Goal: Task Accomplishment & Management: Use online tool/utility

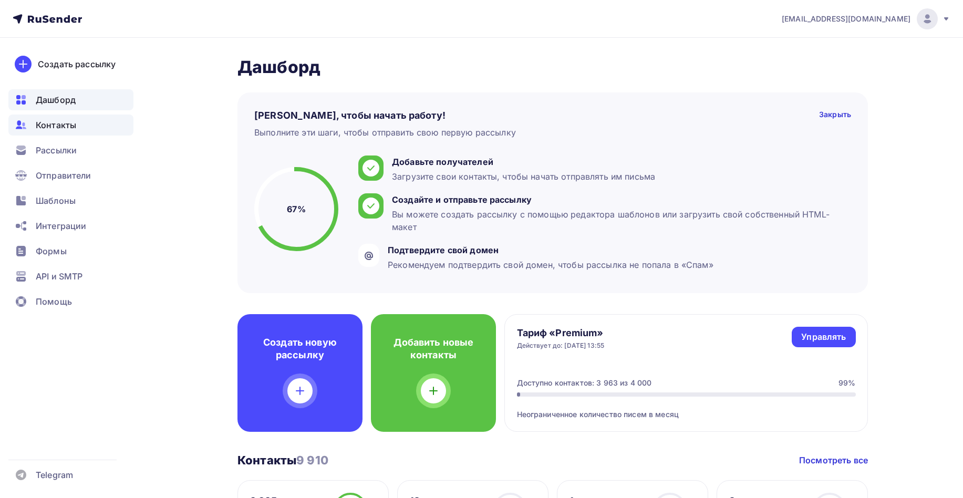
click at [78, 121] on div "Контакты" at bounding box center [70, 125] width 125 height 21
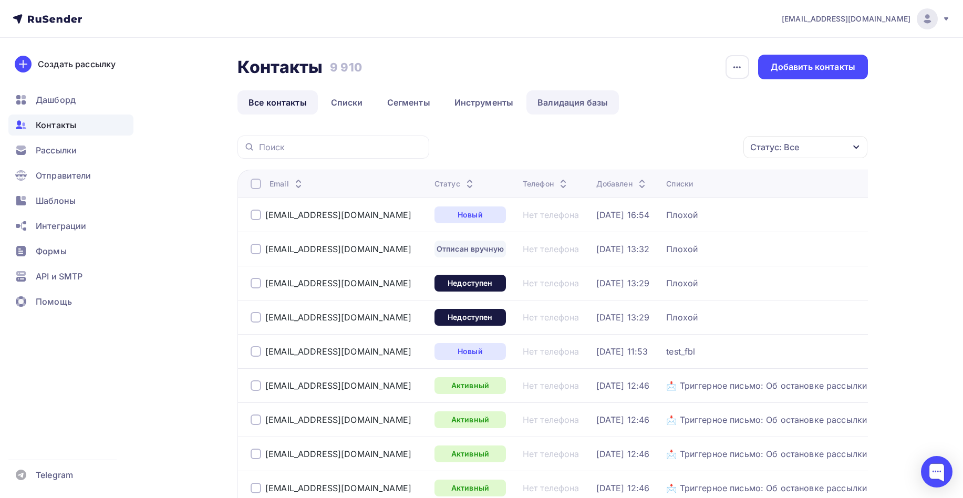
click at [572, 99] on link "Валидация базы" at bounding box center [572, 102] width 92 height 24
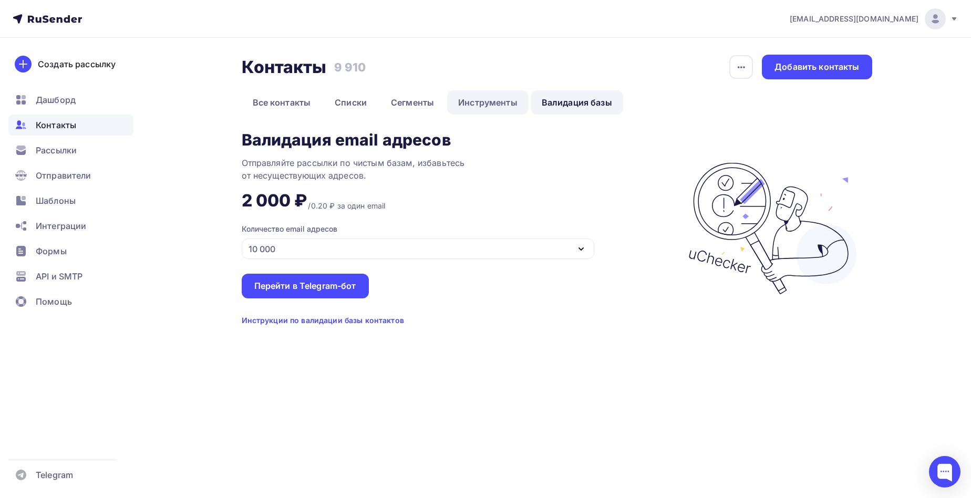
click at [468, 100] on link "Инструменты" at bounding box center [487, 102] width 81 height 24
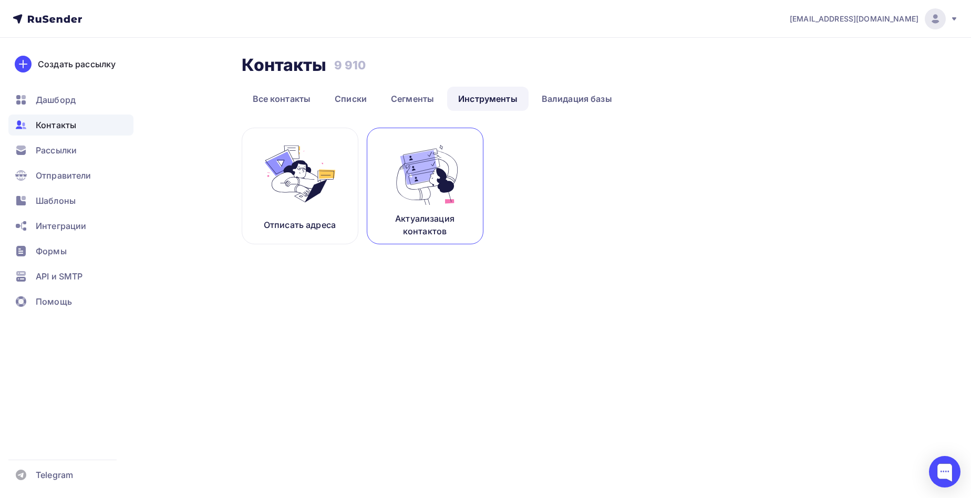
click at [418, 191] on img at bounding box center [425, 174] width 70 height 66
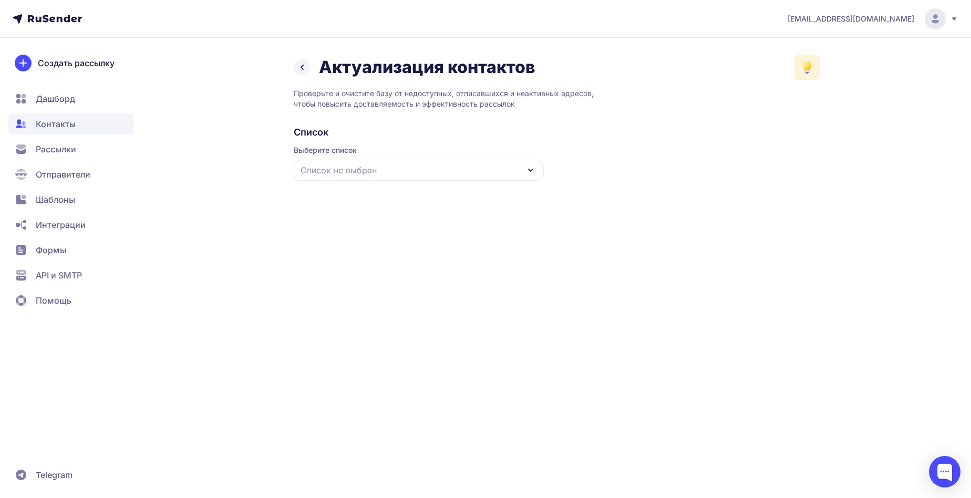
click at [808, 70] on icon at bounding box center [807, 70] width 6 height 2
